Goal: Task Accomplishment & Management: Use online tool/utility

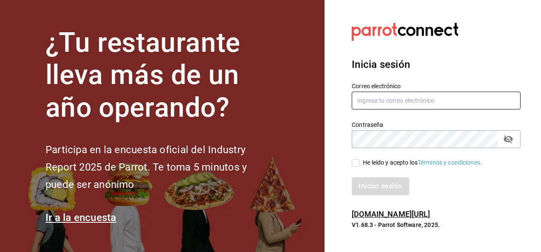
type input "[EMAIL_ADDRESS][DOMAIN_NAME]"
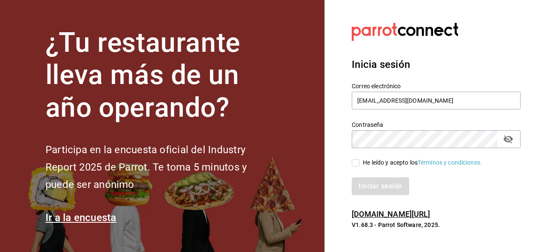
click at [358, 160] on input "He leído y acepto los Términos y condiciones." at bounding box center [355, 163] width 8 height 8
checkbox input "true"
click at [379, 186] on button "Iniciar sesión" at bounding box center [380, 187] width 58 height 18
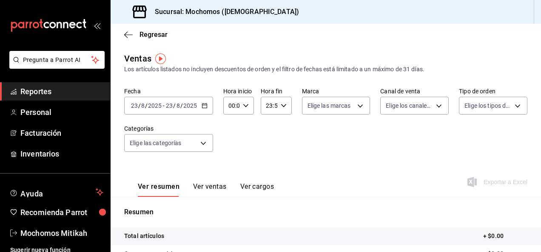
click at [205, 105] on icon "button" at bounding box center [204, 106] width 6 height 6
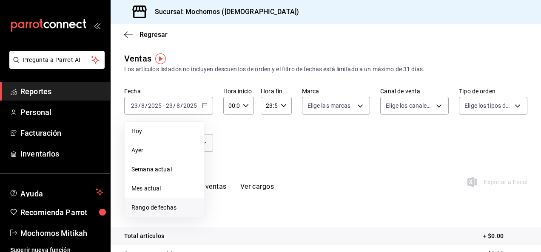
click at [153, 210] on span "Rango de fechas" at bounding box center [164, 208] width 66 height 9
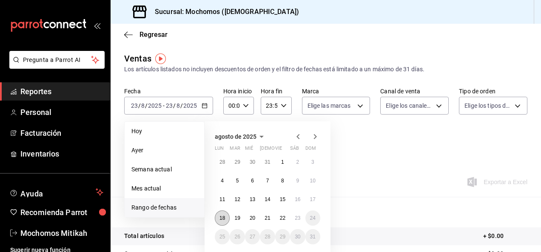
click at [223, 215] on button "18" at bounding box center [222, 218] width 15 height 15
click at [294, 218] on abbr "23" at bounding box center [297, 218] width 6 height 6
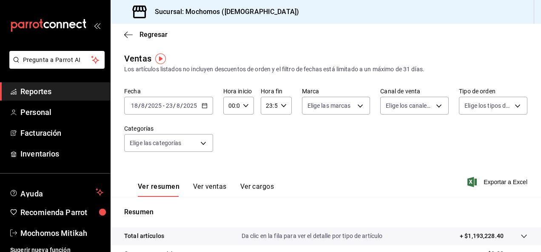
click at [245, 108] on icon "button" at bounding box center [246, 106] width 6 height 6
click at [229, 164] on button "02" at bounding box center [230, 168] width 12 height 17
type input "02:00"
click at [232, 105] on div at bounding box center [270, 126] width 541 height 252
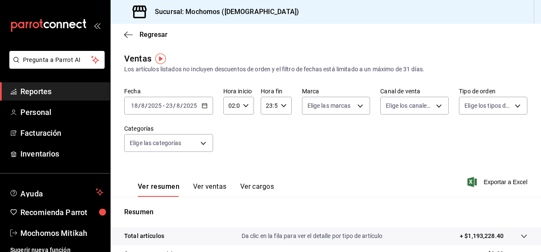
click at [232, 105] on input "02:00" at bounding box center [231, 105] width 16 height 17
click at [232, 105] on div at bounding box center [270, 126] width 541 height 252
click at [232, 105] on input "02:00" at bounding box center [231, 105] width 16 height 17
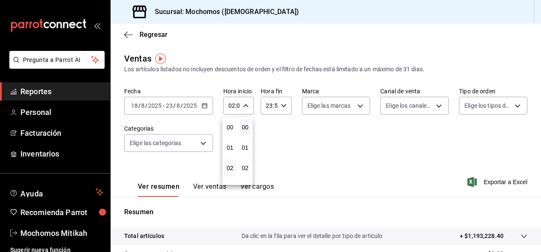
click at [232, 105] on div at bounding box center [270, 126] width 541 height 252
click at [234, 106] on input "02:00" at bounding box center [231, 105] width 16 height 17
click at [234, 106] on div at bounding box center [270, 126] width 541 height 252
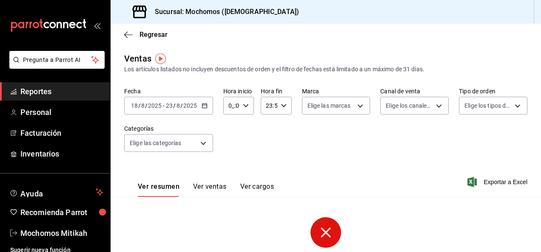
click at [246, 107] on icon "button" at bounding box center [246, 106] width 6 height 6
click at [226, 127] on button "00" at bounding box center [230, 127] width 12 height 17
type input "00:00"
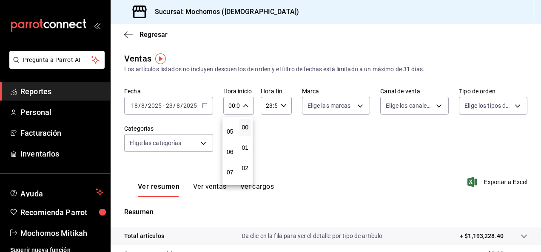
scroll to position [102, 0]
click at [226, 127] on button "05" at bounding box center [230, 127] width 12 height 17
type input "05:00"
click at [280, 107] on div at bounding box center [270, 126] width 541 height 252
click at [280, 107] on icon "button" at bounding box center [283, 106] width 6 height 6
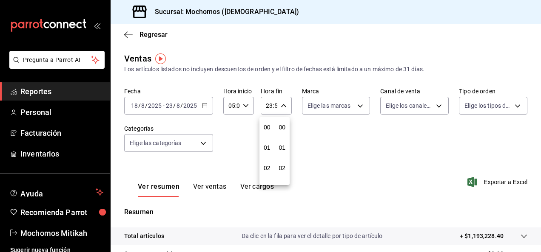
scroll to position [1156, 0]
click at [263, 132] on button "21" at bounding box center [267, 134] width 12 height 17
type input "21:59"
click at [263, 132] on button "05" at bounding box center [267, 127] width 12 height 17
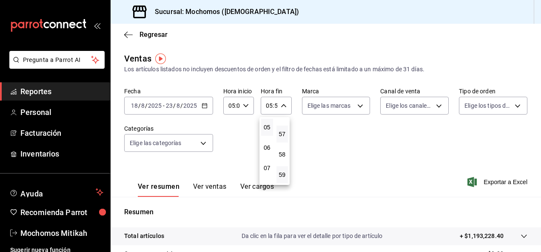
click at [286, 136] on button "57" at bounding box center [282, 134] width 12 height 17
type input "05:57"
click at [283, 124] on span "00" at bounding box center [282, 127] width 2 height 7
type input "05:00"
click at [357, 106] on div at bounding box center [270, 126] width 541 height 252
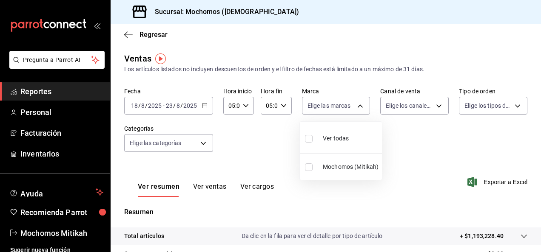
click at [357, 106] on body "Pregunta a Parrot AI Reportes Personal Facturación Inventarios Ayuda Recomienda…" at bounding box center [270, 126] width 541 height 252
click at [305, 170] on input "checkbox" at bounding box center [309, 168] width 8 height 8
checkbox input "true"
type input "d0e5f648-281b-433d-bf08-9501e0541b8c"
checkbox input "true"
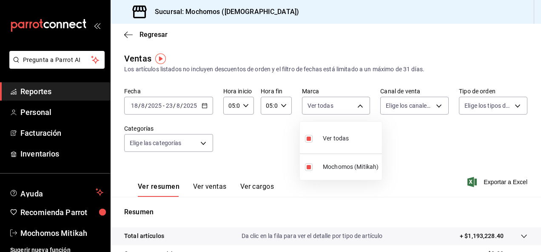
click at [412, 142] on div at bounding box center [270, 126] width 541 height 252
click at [474, 182] on span "Exportar a Excel" at bounding box center [498, 182] width 58 height 10
click at [469, 144] on div "Fecha 2025-08-18 18 / 8 / 2025 - 2025-08-23 23 / 8 / 2025 Hora inicio 05:00 Hor…" at bounding box center [325, 125] width 403 height 75
click at [468, 179] on icon "button" at bounding box center [471, 182] width 9 height 10
